Goal: Ask a question

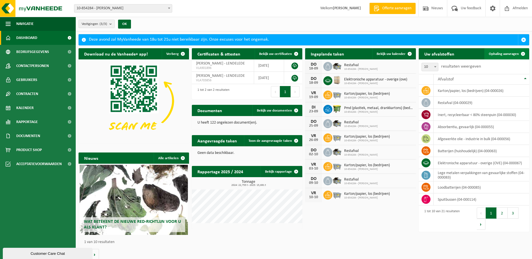
click at [424, 55] on span "Ophaling aanvragen" at bounding box center [504, 54] width 30 height 4
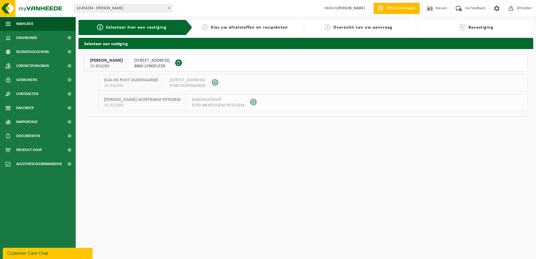
click at [149, 63] on span "8860 LENDELEDE" at bounding box center [151, 66] width 35 height 6
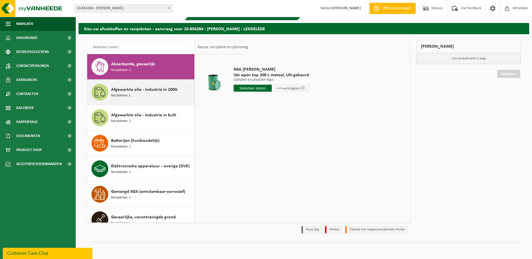
click at [159, 96] on div "Afgewerkte olie - industrie in 200lt Recipiënten: 1" at bounding box center [152, 92] width 82 height 17
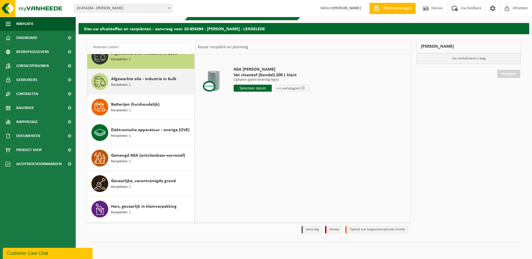
scroll to position [37, 0]
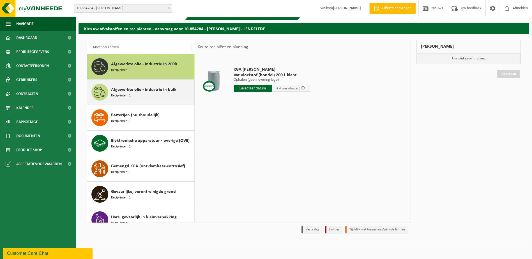
click at [144, 92] on span "Afgewerkte olie - industrie in bulk" at bounding box center [143, 89] width 65 height 7
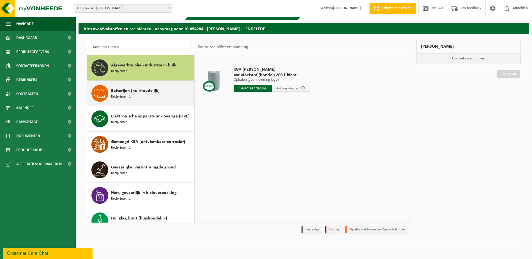
scroll to position [51, 0]
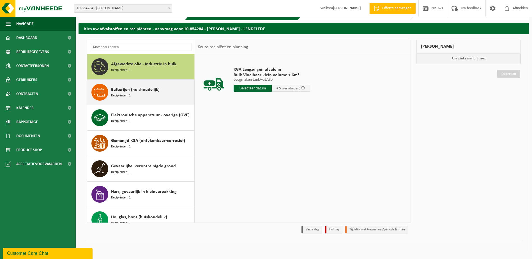
click at [125, 94] on span "Recipiënten: 1" at bounding box center [121, 95] width 20 height 5
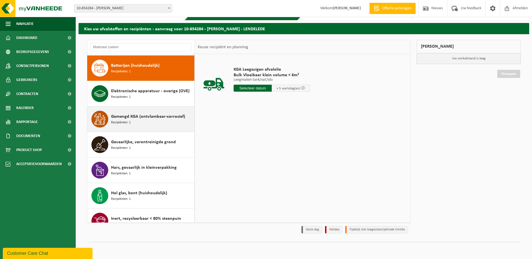
scroll to position [77, 0]
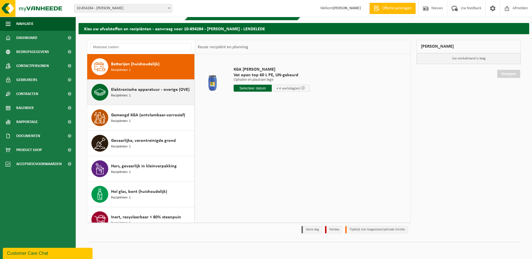
click at [133, 93] on span "Elektronische apparatuur - overige (OVE)" at bounding box center [150, 89] width 79 height 7
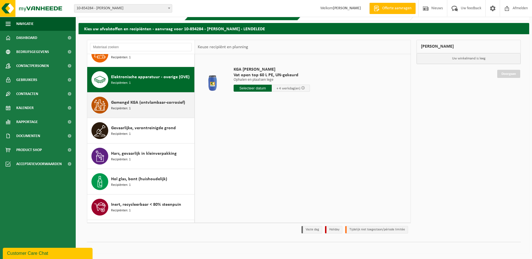
scroll to position [102, 0]
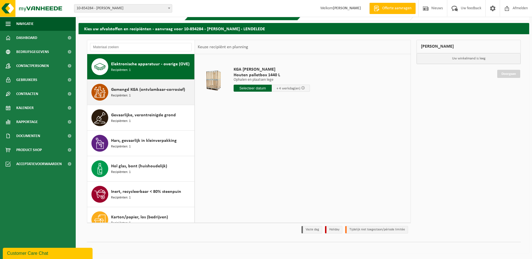
click at [132, 95] on div "Gemengd KGA (ontvlambaar-corrosief) Recipiënten: 1" at bounding box center [152, 92] width 82 height 17
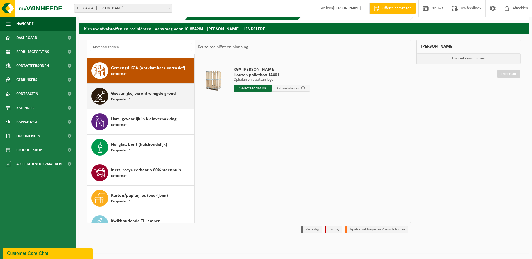
scroll to position [128, 0]
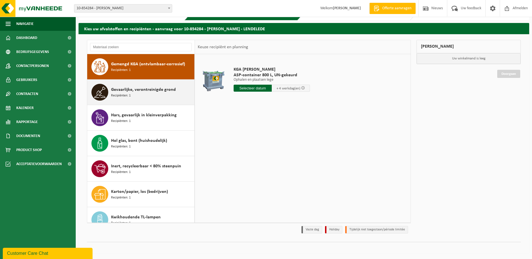
click at [132, 95] on div "Gevaarlijke, verontreinigde grond Recipiënten: 1" at bounding box center [152, 92] width 82 height 17
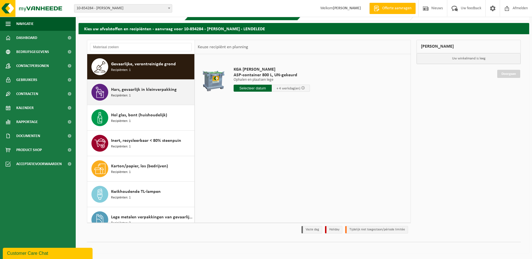
click at [132, 97] on div "Hars, gevaarlijk in kleinverpakking Recipiënten: 1" at bounding box center [152, 92] width 82 height 17
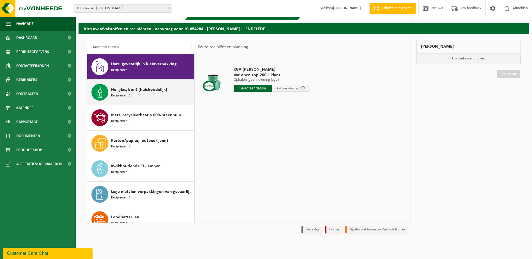
click at [132, 100] on div "Hol glas, bont (huishoudelijk) Recipiënten: 1" at bounding box center [152, 92] width 82 height 17
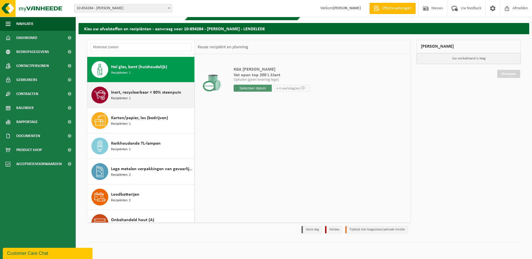
scroll to position [204, 0]
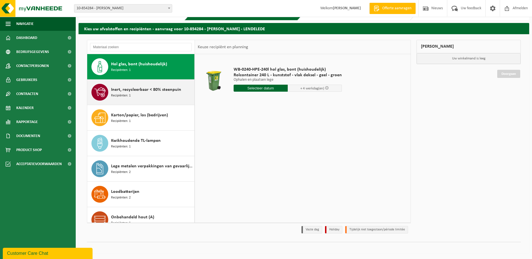
click at [130, 98] on span "Recipiënten: 1" at bounding box center [121, 95] width 20 height 5
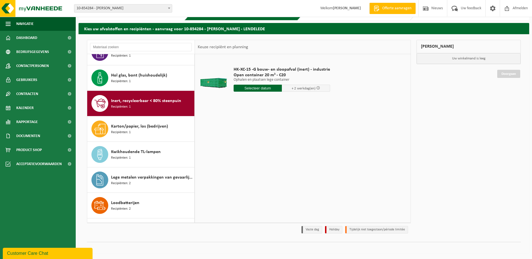
scroll to position [0, 0]
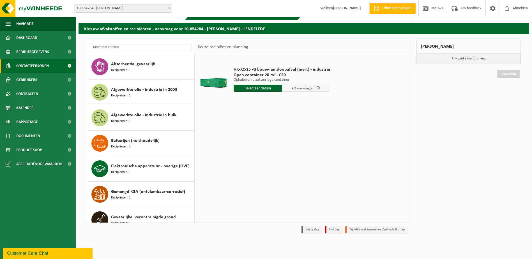
click at [70, 66] on span at bounding box center [69, 66] width 13 height 14
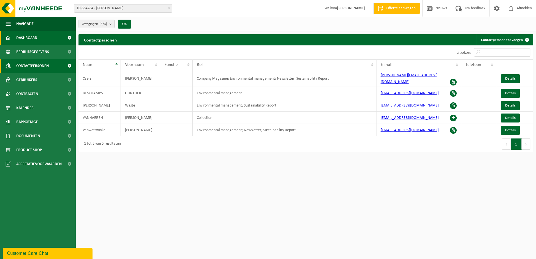
click at [43, 35] on link "Dashboard" at bounding box center [38, 38] width 76 height 14
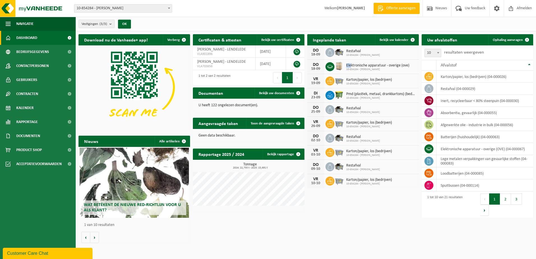
drag, startPoint x: 346, startPoint y: 64, endPoint x: 351, endPoint y: 65, distance: 4.8
click at [351, 65] on div "Elektronische apparatuur - overige (ove) 10-854284 - ELIA LENDELEDE" at bounding box center [377, 67] width 66 height 9
drag, startPoint x: 351, startPoint y: 65, endPoint x: 379, endPoint y: 68, distance: 28.3
click at [379, 68] on span "10-854284 - ELIA LENDELEDE" at bounding box center [378, 69] width 63 height 3
drag, startPoint x: 385, startPoint y: 70, endPoint x: 341, endPoint y: 63, distance: 43.9
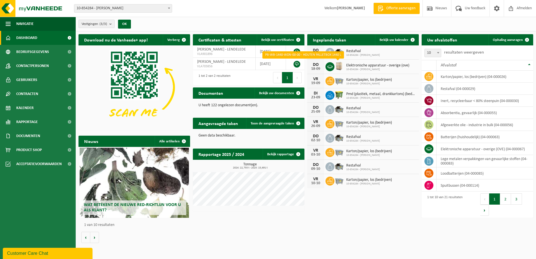
click at [341, 63] on div "DO 18-09 Elektronische apparatuur - overige (ove) 10-854284 - ELIA LENDELEDE" at bounding box center [364, 67] width 112 height 14
copy div "Elektronische apparatuur - overige (ove) 10-854284 - ELIA LENDELEDE"
click at [504, 197] on button "2" at bounding box center [506, 199] width 11 height 11
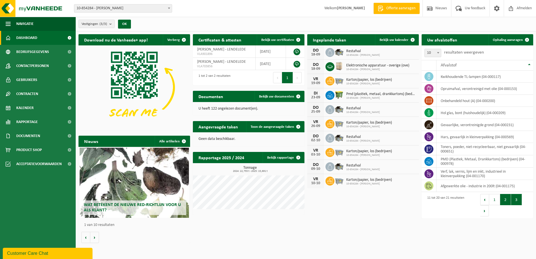
click at [512, 200] on button "3" at bounding box center [517, 199] width 11 height 11
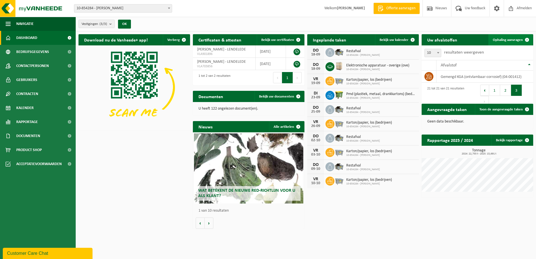
click at [505, 37] on link "Ophaling aanvragen" at bounding box center [511, 39] width 44 height 11
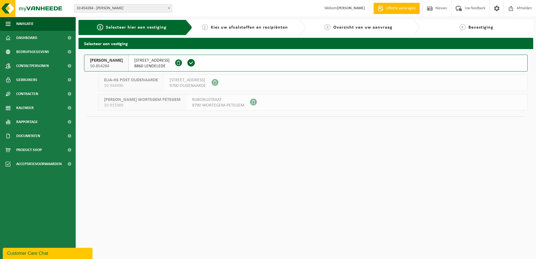
click at [238, 29] on span "Kies uw afvalstoffen en recipiënten" at bounding box center [249, 27] width 77 height 4
click at [196, 63] on span at bounding box center [191, 63] width 8 height 8
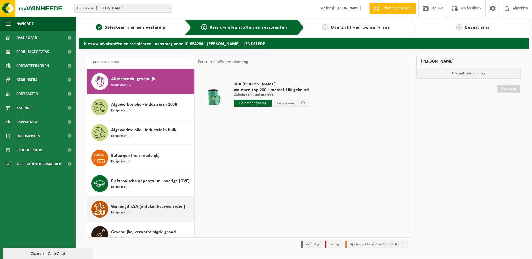
click at [142, 210] on div "Gemengd KGA (ontvlambaar-corrosief) Recipiënten: 1" at bounding box center [152, 209] width 82 height 17
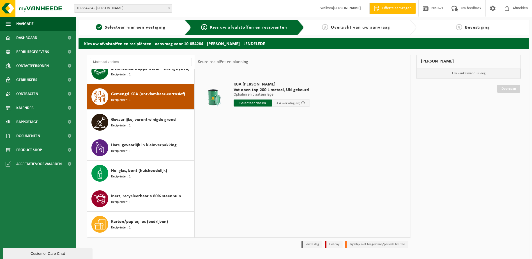
scroll to position [128, 0]
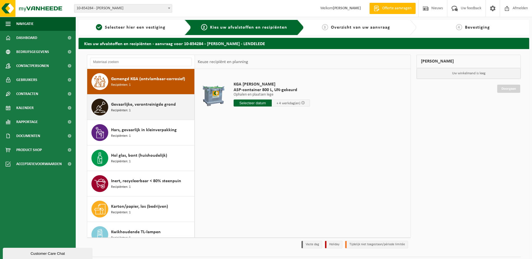
click at [137, 111] on div "Gevaarlijke, verontreinigde grond Recipiënten: 1" at bounding box center [152, 107] width 82 height 17
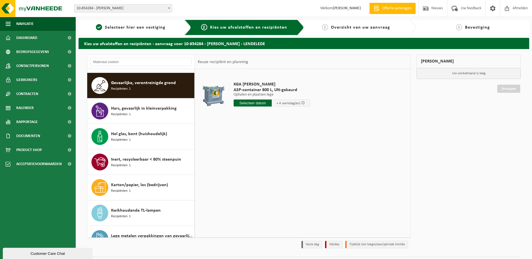
scroll to position [153, 0]
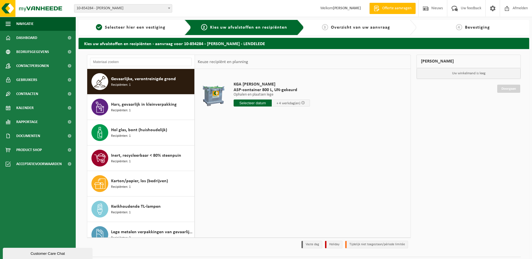
click at [137, 111] on div "Hars, gevaarlijk in kleinverpakking Recipiënten: 1" at bounding box center [152, 107] width 82 height 17
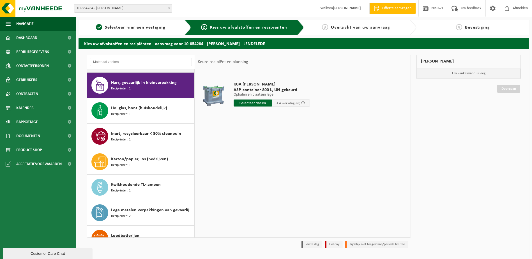
scroll to position [179, 0]
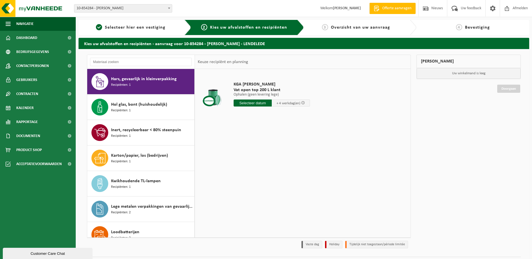
click at [137, 111] on div "Hol glas, bont (huishoudelijk) Recipiënten: 1" at bounding box center [152, 107] width 82 height 17
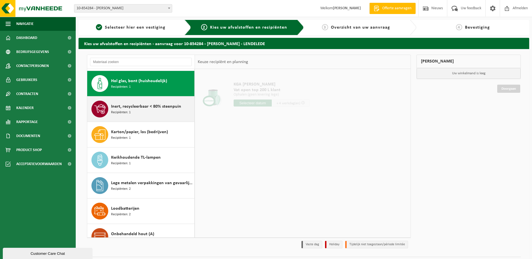
scroll to position [204, 0]
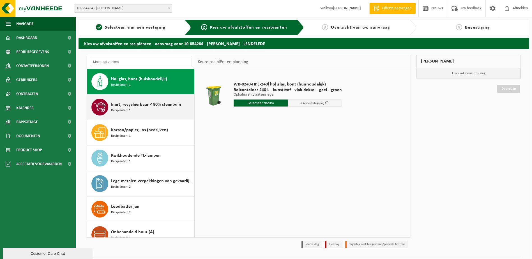
click at [139, 114] on div "Inert, recycleerbaar < 80% steenpuin Recipiënten: 1" at bounding box center [152, 107] width 82 height 17
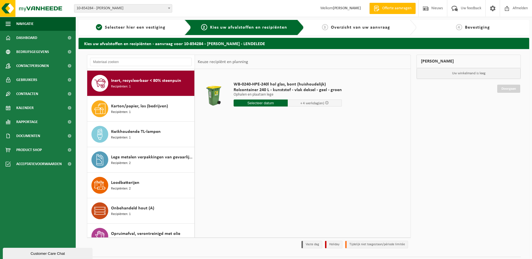
scroll to position [230, 0]
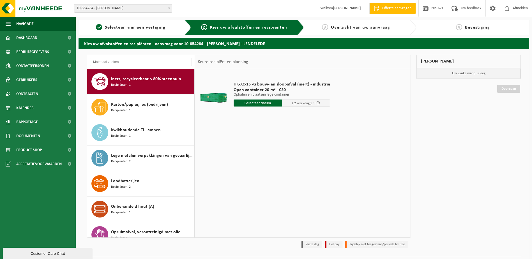
drag, startPoint x: 79, startPoint y: 8, endPoint x: 53, endPoint y: 199, distance: 192.3
click at [53, 199] on ul "Navigatie Offerte aanvragen Nieuws Uw feedback Afmelden Dashboard Bedrijfsgegev…" at bounding box center [38, 138] width 76 height 242
click at [30, 254] on div "Customer Care Chat" at bounding box center [47, 254] width 81 height 4
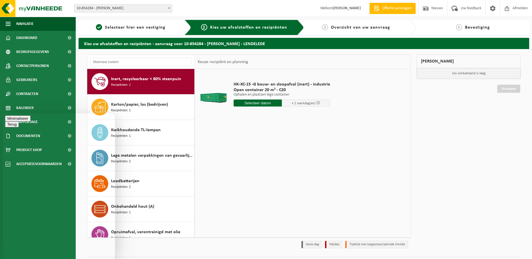
drag, startPoint x: 33, startPoint y: 254, endPoint x: 31, endPoint y: 258, distance: 5.1
type textarea "goeiemiddag"
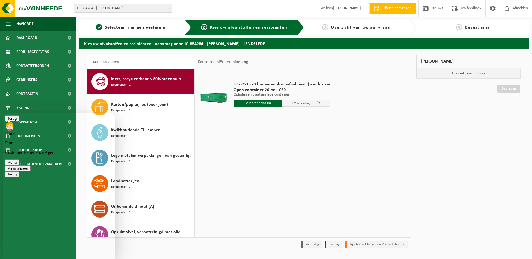
scroll to position [0, 0]
type textarea "kan ik een extra container bestellen voor paar weken hier in Lendelede"
type textarea "10-854284 [PERSON_NAME]"
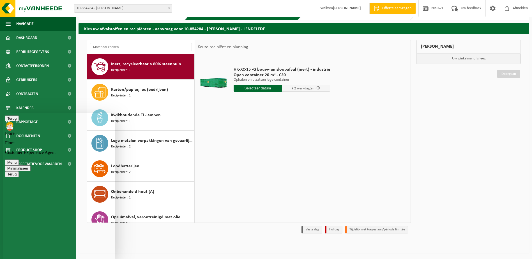
scroll to position [31, 0]
type textarea "goeie vraag is eigenlijk soort rubber rond metaal"
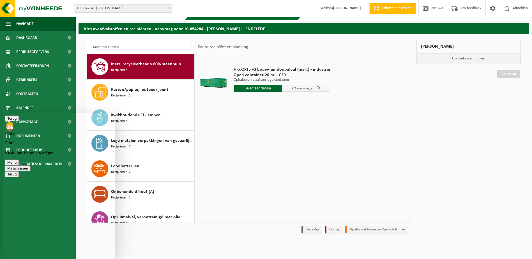
scroll to position [81, 0]
type textarea "toppie thx"
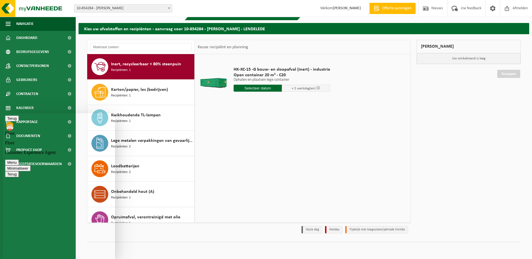
type textarea "Flore"
type textarea "heb je gsm nummer ofzo?"
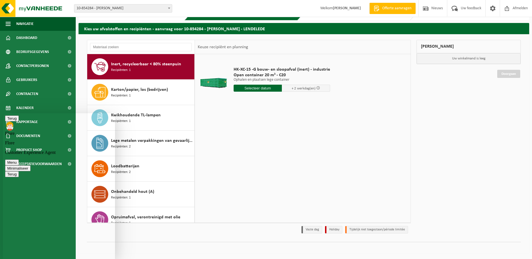
scroll to position [247, 0]
